Goal: Information Seeking & Learning: Learn about a topic

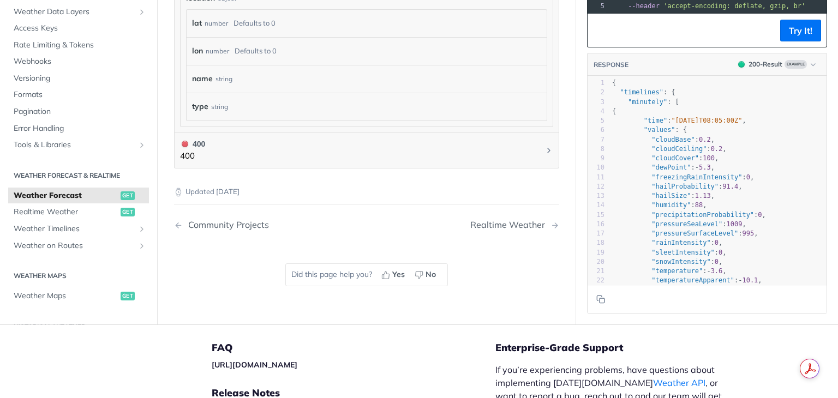
scroll to position [1091, 0]
click at [61, 206] on span "Realtime Weather" at bounding box center [66, 211] width 104 height 11
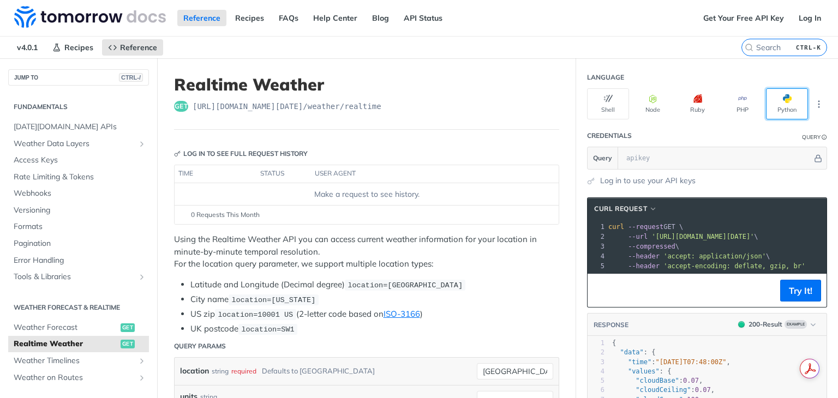
click at [791, 98] on span "button" at bounding box center [791, 98] width 0 height 9
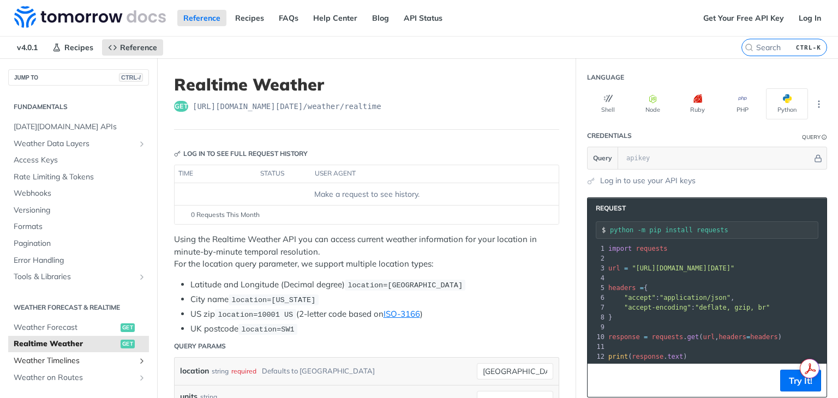
click at [64, 363] on span "Weather Timelines" at bounding box center [74, 361] width 121 height 11
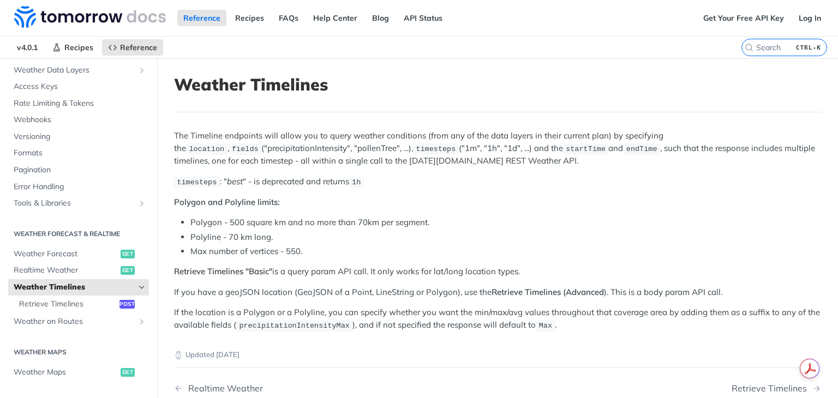
scroll to position [164, 0]
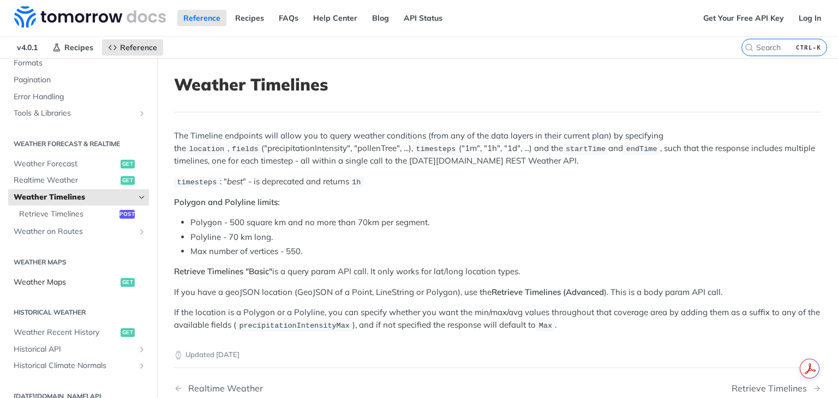
click at [70, 285] on span "Weather Maps" at bounding box center [66, 282] width 104 height 11
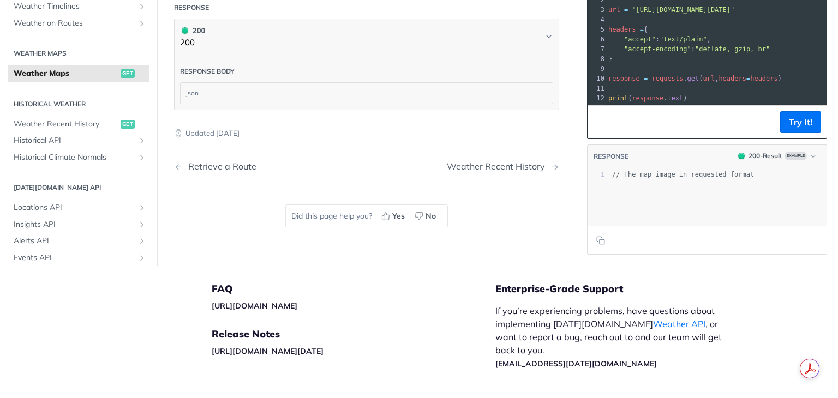
scroll to position [1428, 0]
click at [79, 164] on span "Historical Climate Normals" at bounding box center [74, 158] width 121 height 11
